Goal: Information Seeking & Learning: Learn about a topic

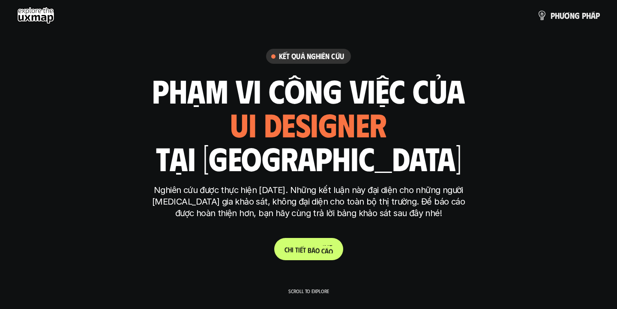
click at [309, 249] on p "C h i t i ế t b á o c á o" at bounding box center [308, 249] width 48 height 8
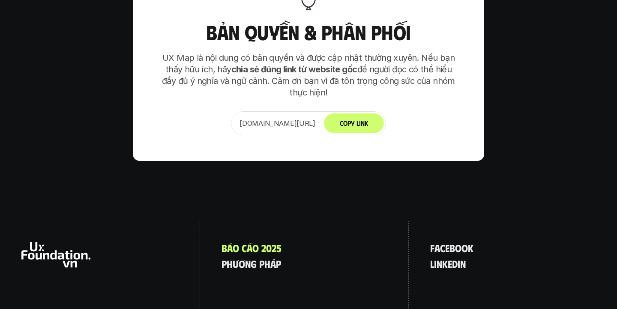
scroll to position [5380, 0]
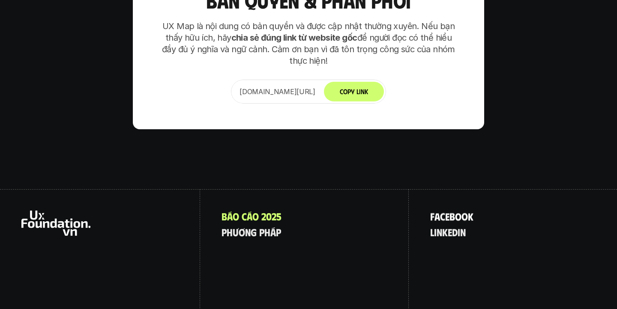
click at [449, 211] on p "f a c e b o o k" at bounding box center [451, 216] width 43 height 11
click at [446, 227] on p "l i n k e d i n" at bounding box center [448, 232] width 36 height 11
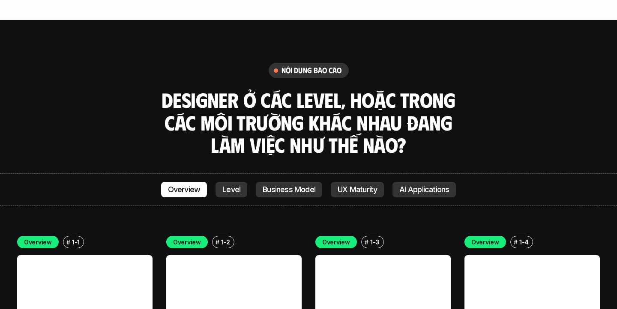
scroll to position [2278, 0]
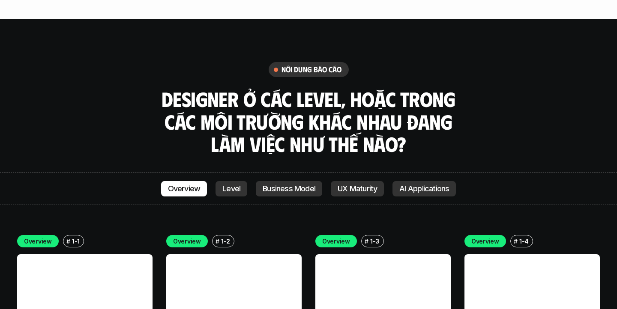
click at [233, 185] on p "Level" at bounding box center [231, 189] width 18 height 9
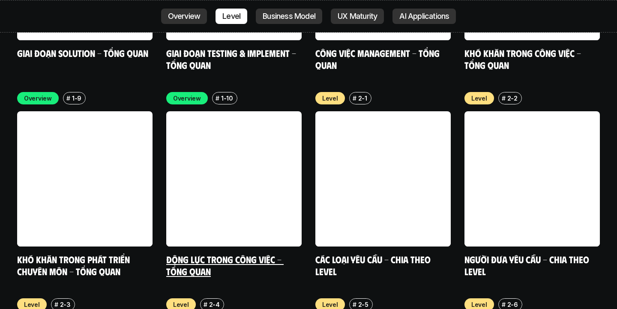
scroll to position [2836, 0]
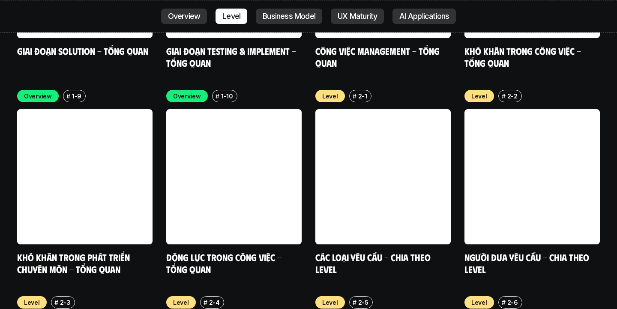
click at [297, 18] on p "Business Model" at bounding box center [289, 16] width 53 height 9
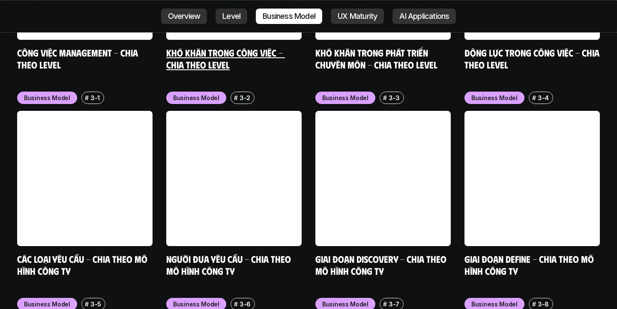
scroll to position [3456, 0]
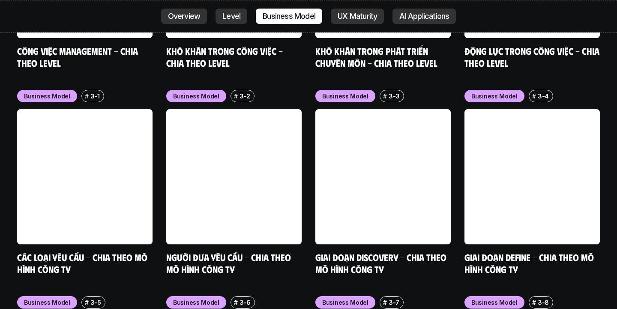
click at [350, 17] on p "UX Maturity" at bounding box center [357, 16] width 39 height 9
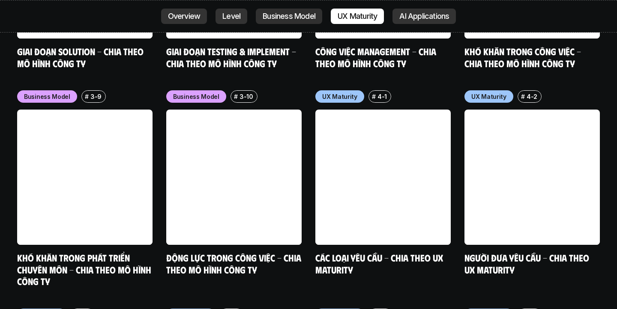
scroll to position [3869, 0]
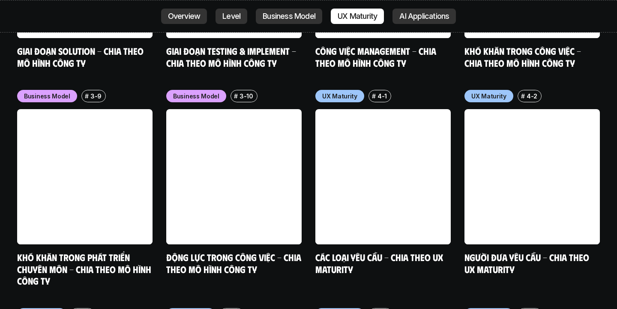
click at [425, 18] on p "AI Applications" at bounding box center [424, 16] width 50 height 9
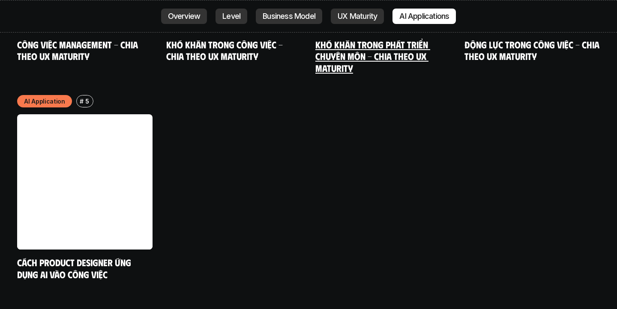
scroll to position [4512, 0]
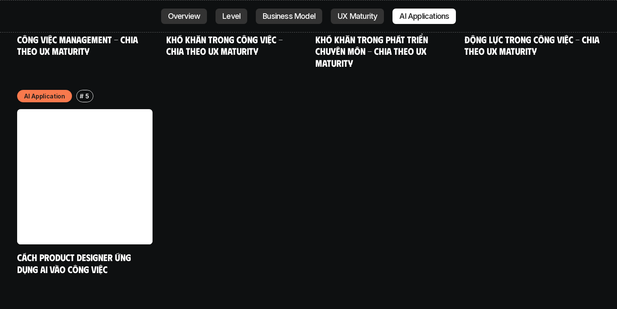
click at [179, 25] on div "Overview Level Business Model UX Maturity AI Applications" at bounding box center [308, 16] width 617 height 33
click at [185, 19] on p "Overview" at bounding box center [184, 16] width 33 height 9
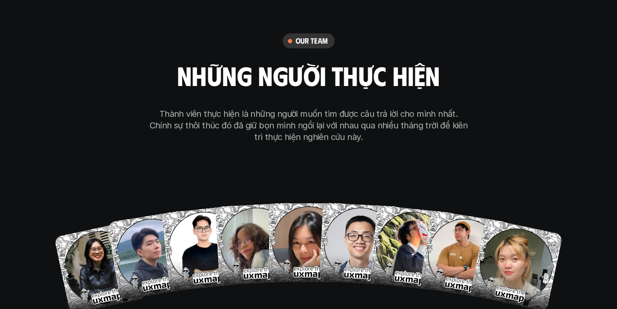
scroll to position [4866, 0]
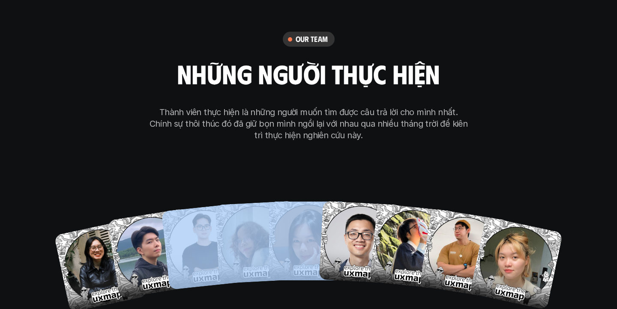
drag, startPoint x: 272, startPoint y: 112, endPoint x: 126, endPoint y: 164, distance: 155.7
click at [126, 164] on div "our team những người thực hiện Thành viên thực hiện là những người muốn tìm đượ…" at bounding box center [308, 170] width 428 height 431
click at [188, 248] on div "[PERSON_NAME] Hai Hong Anh Ngoc Anh Ong Giao Thoa Tran Tien Son To My" at bounding box center [308, 244] width 411 height 129
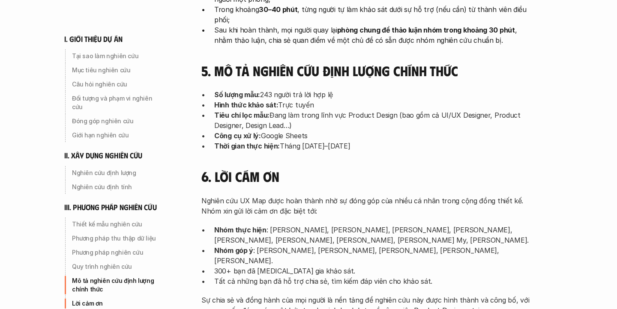
scroll to position [2709, 0]
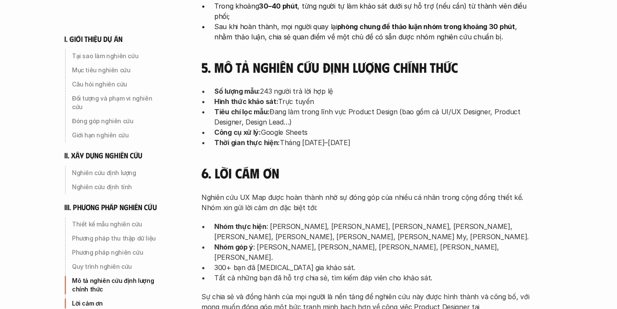
click at [242, 222] on strong "Nhóm thực hiện" at bounding box center [240, 226] width 52 height 9
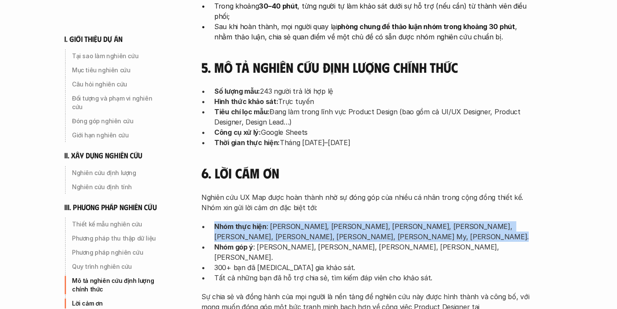
click at [322, 221] on p "Nhóm thực hiện : Nguyễn Vương Chung, Đào Tiến Sơn, Trần Nhật Duy, Trần Ngọc Ánh…" at bounding box center [374, 231] width 321 height 21
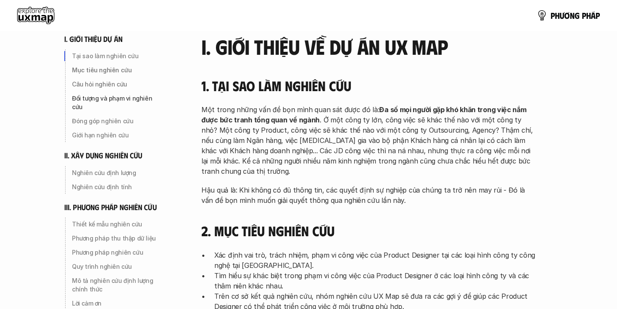
scroll to position [0, 0]
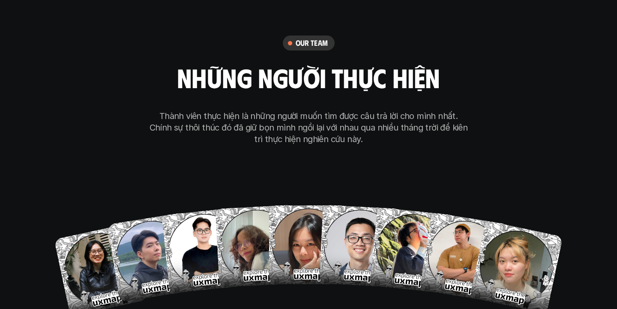
scroll to position [4863, 0]
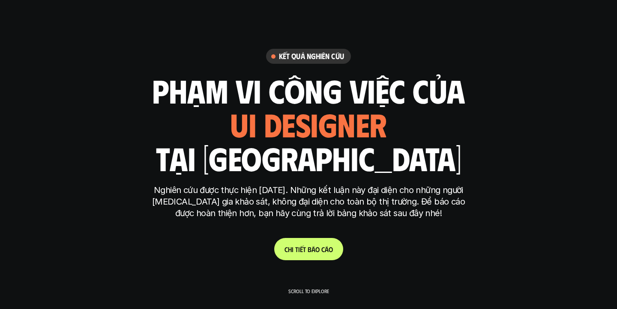
scroll to position [4863, 0]
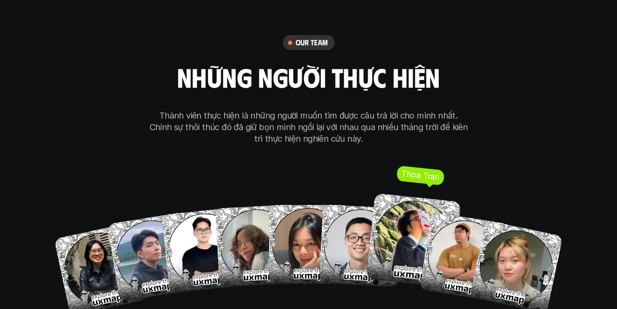
click at [390, 236] on link "Thoa Tran" at bounding box center [412, 250] width 90 height 90
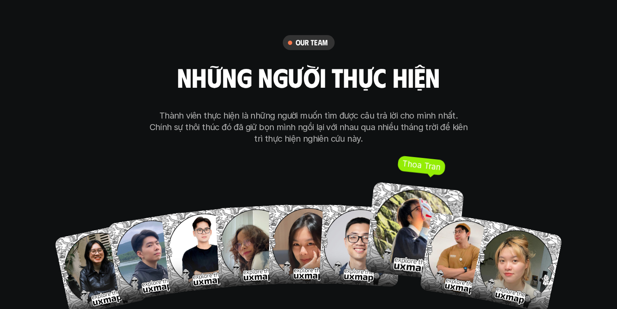
click at [403, 182] on img at bounding box center [415, 232] width 100 height 100
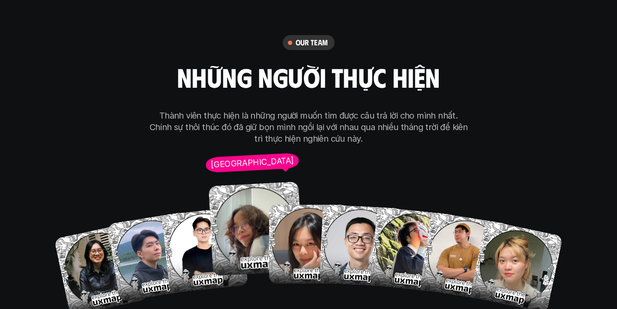
click at [242, 187] on img at bounding box center [256, 229] width 95 height 95
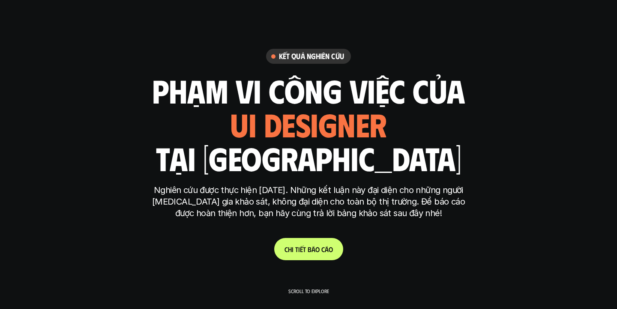
scroll to position [4863, 0]
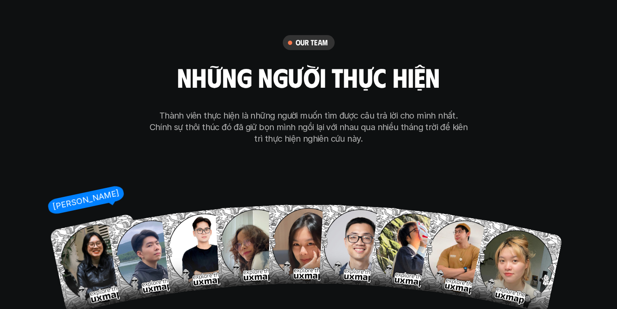
click at [113, 256] on link "[PERSON_NAME]" at bounding box center [100, 269] width 97 height 97
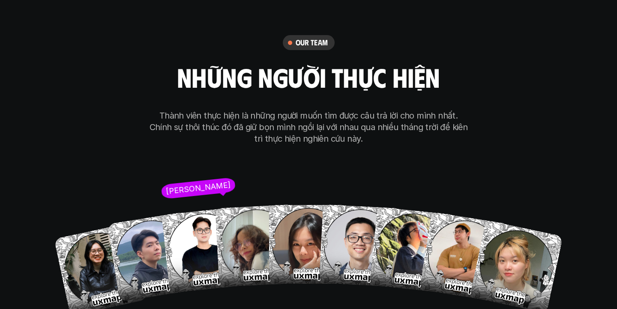
drag, startPoint x: 247, startPoint y: 281, endPoint x: 209, endPoint y: 231, distance: 62.4
click at [209, 231] on div "our team những người thực hiện Thành viên thực hiện là những người muốn tìm đượ…" at bounding box center [308, 173] width 428 height 431
click at [228, 259] on div "[PERSON_NAME] Hai Hong Anh Ngoc Anh Ong Giao Thoa Tran Tien Son To My" at bounding box center [308, 247] width 411 height 129
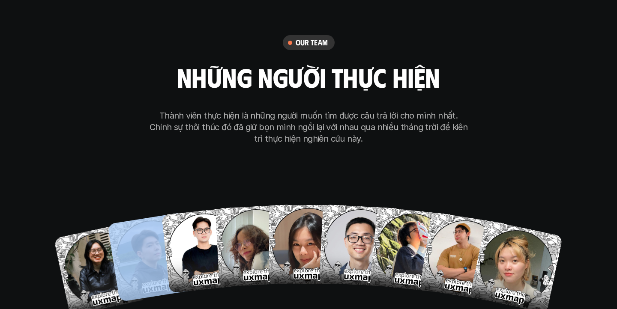
drag, startPoint x: 158, startPoint y: 245, endPoint x: 152, endPoint y: 263, distance: 18.2
click at [152, 263] on div "our team những người thực hiện Thành viên thực hiện là những người muốn tìm đượ…" at bounding box center [308, 173] width 428 height 431
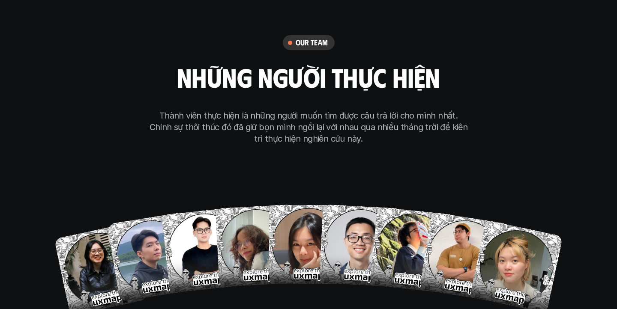
click at [167, 275] on div "our team những người thực hiện Thành viên thực hiện là những người muốn tìm đượ…" at bounding box center [308, 173] width 428 height 431
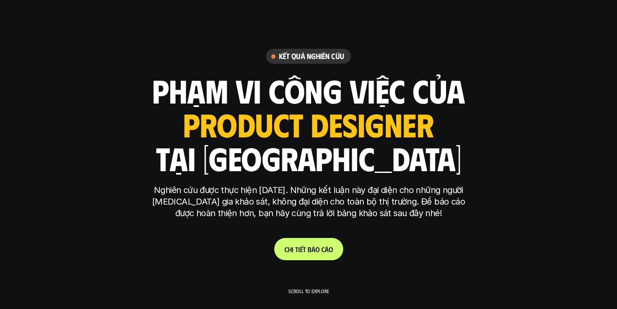
scroll to position [4863, 0]
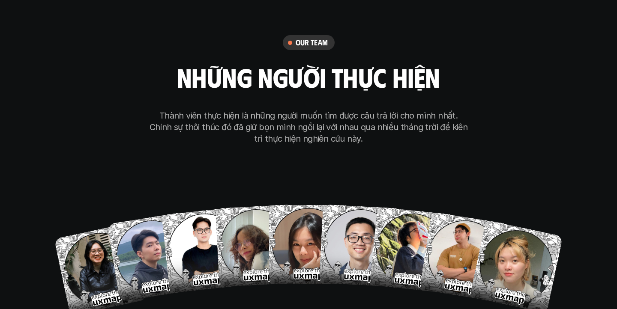
click at [335, 277] on div "our team những người thực hiện Thành viên thực hiện là những người muốn tìm đượ…" at bounding box center [308, 173] width 428 height 431
drag, startPoint x: 142, startPoint y: 229, endPoint x: 177, endPoint y: 263, distance: 49.1
click at [177, 263] on div "our team những người thực hiện Thành viên thực hiện là những người muốn tìm đượ…" at bounding box center [308, 173] width 428 height 431
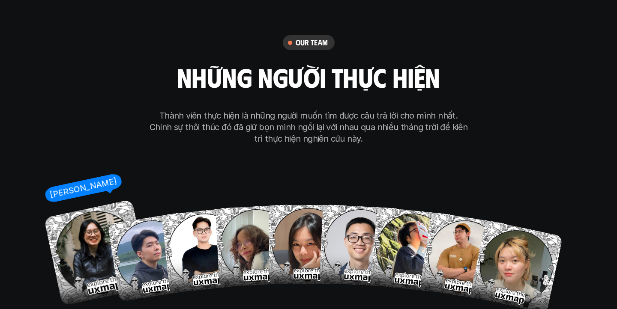
click at [91, 254] on link "[PERSON_NAME]" at bounding box center [100, 270] width 98 height 98
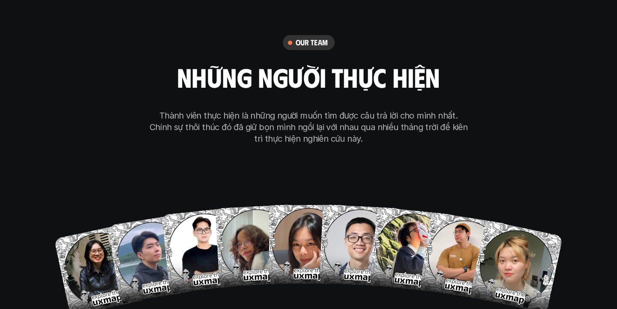
click at [161, 264] on div "our team những người thực hiện Thành viên thực hiện là những người muốn tìm đượ…" at bounding box center [308, 173] width 428 height 431
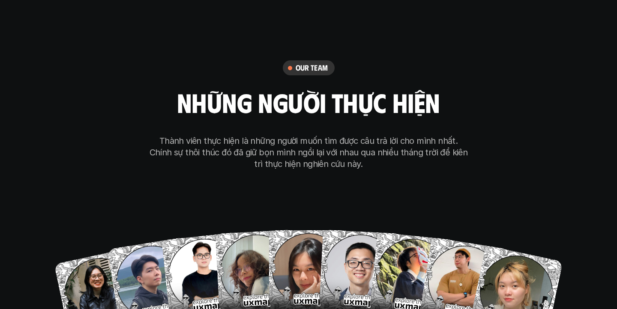
scroll to position [4846, 0]
